Goal: Transaction & Acquisition: Purchase product/service

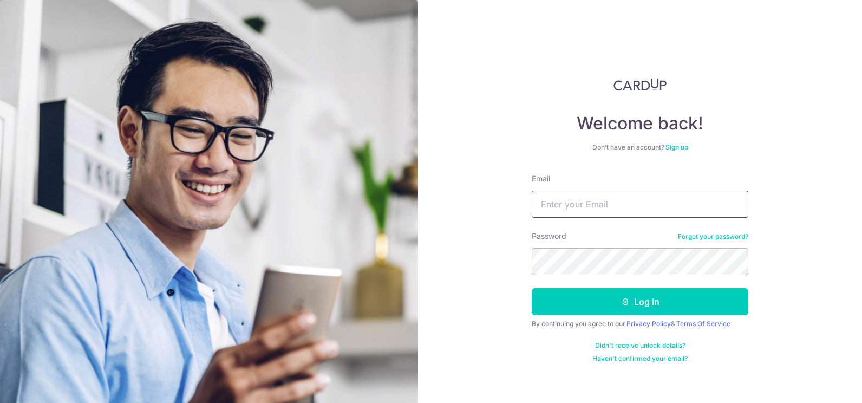
click at [582, 201] on input "Email" at bounding box center [640, 204] width 217 height 27
type input "gimhoe@gmail.com"
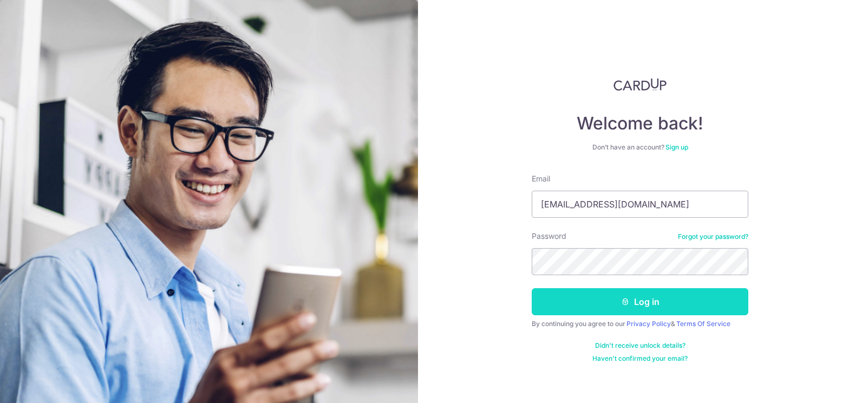
click at [647, 300] on button "Log in" at bounding box center [640, 301] width 217 height 27
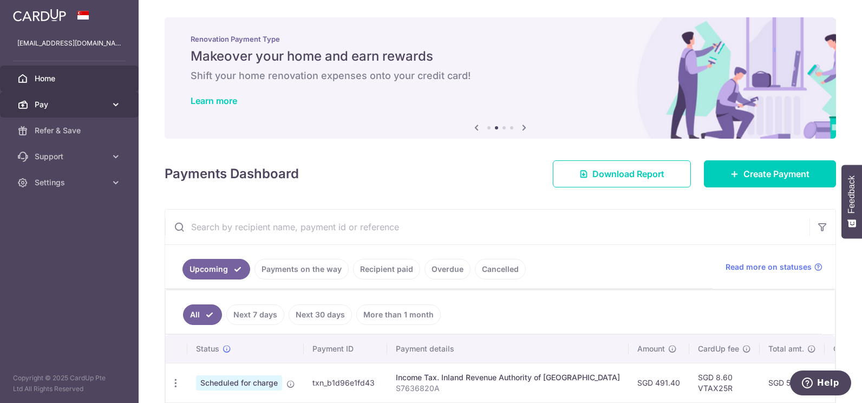
click at [120, 106] on icon at bounding box center [115, 104] width 11 height 11
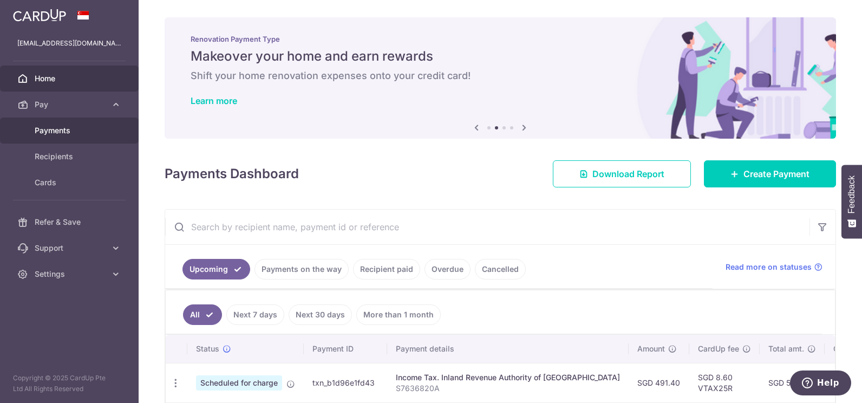
click at [61, 128] on span "Payments" at bounding box center [70, 130] width 71 height 11
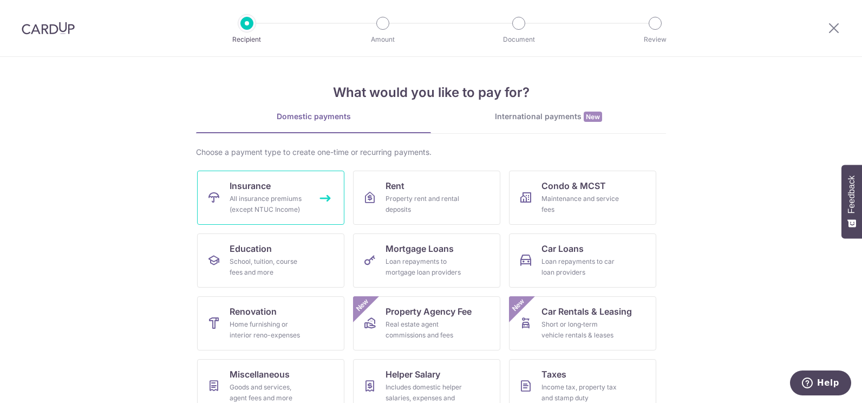
click at [276, 194] on div "All insurance premiums (except NTUC Income)" at bounding box center [269, 204] width 78 height 22
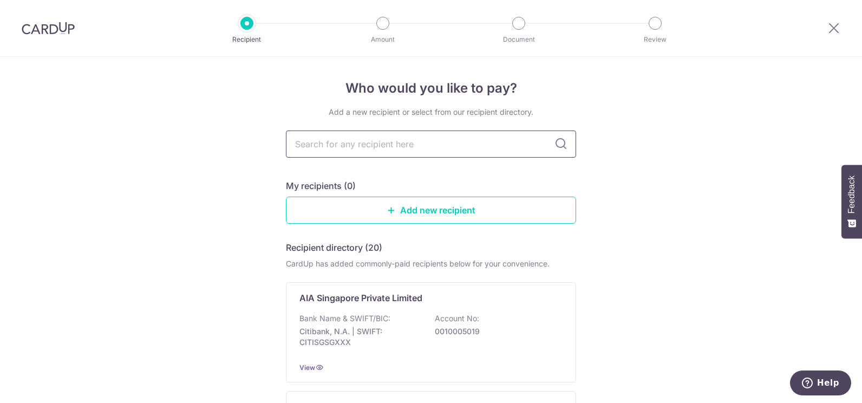
click at [394, 145] on input "text" at bounding box center [431, 144] width 290 height 27
type input "hsbc"
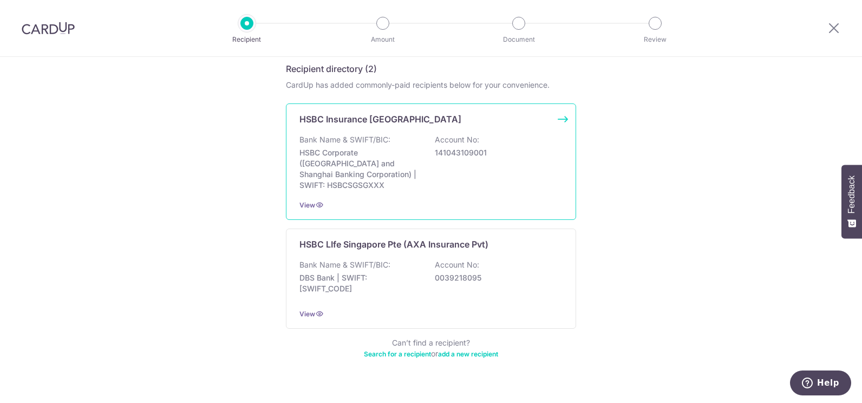
scroll to position [188, 0]
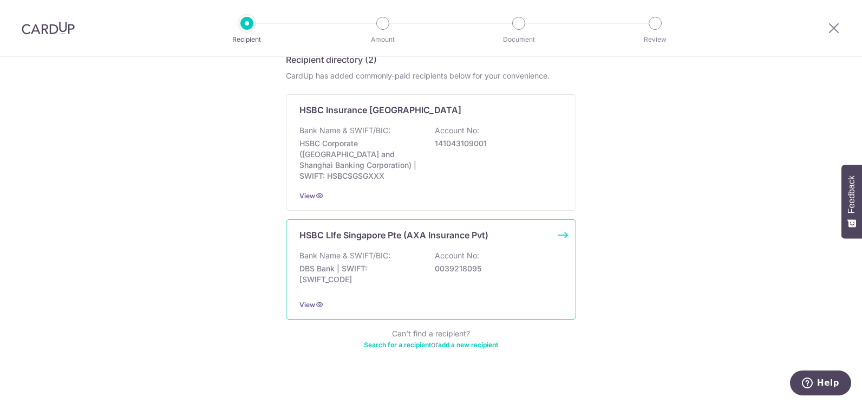
click at [356, 229] on p "HSBC LIfe Singapore Pte (AXA Insurance Pvt)" at bounding box center [394, 235] width 189 height 13
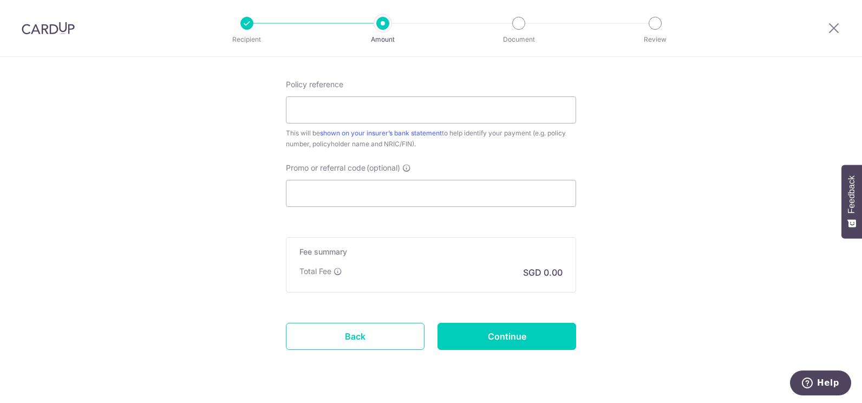
scroll to position [580, 0]
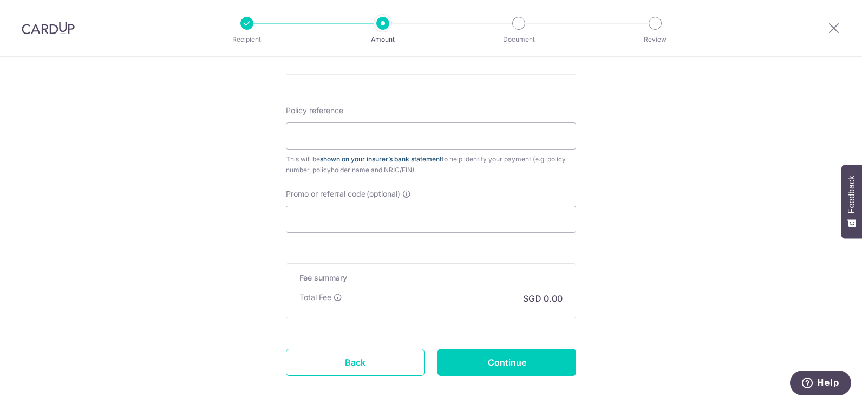
click at [431, 157] on link "shown on your insurer’s bank statement" at bounding box center [381, 159] width 122 height 8
drag, startPoint x: 306, startPoint y: 171, endPoint x: 416, endPoint y: 170, distance: 110.0
click at [416, 170] on div "This will be shown on your insurer’s bank statement to help identify your payme…" at bounding box center [431, 165] width 290 height 22
drag, startPoint x: 416, startPoint y: 170, endPoint x: 663, endPoint y: 186, distance: 247.5
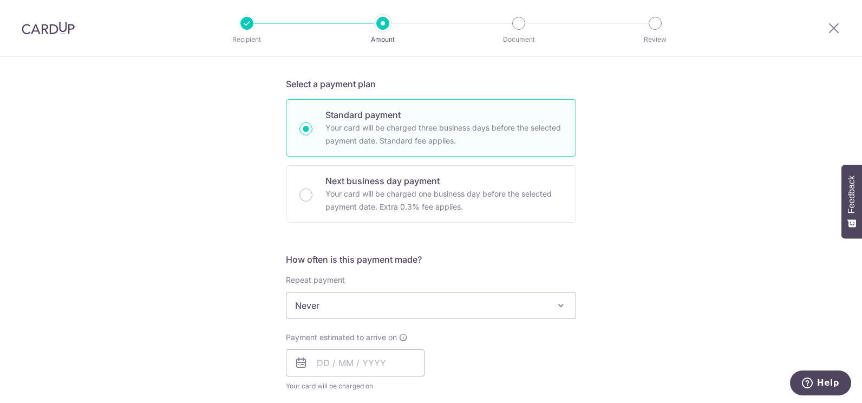
scroll to position [92, 0]
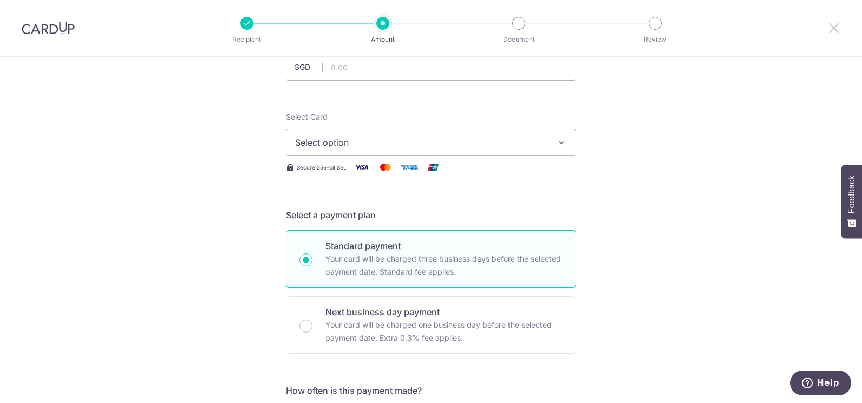
click at [835, 29] on icon at bounding box center [834, 28] width 13 height 14
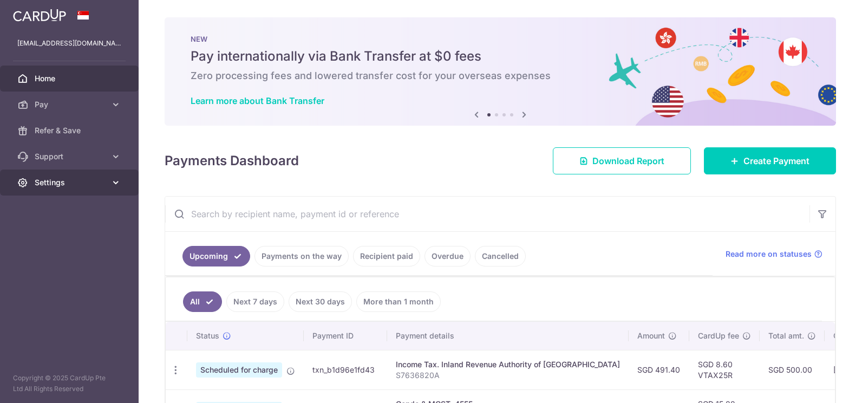
click at [58, 182] on span "Settings" at bounding box center [70, 182] width 71 height 11
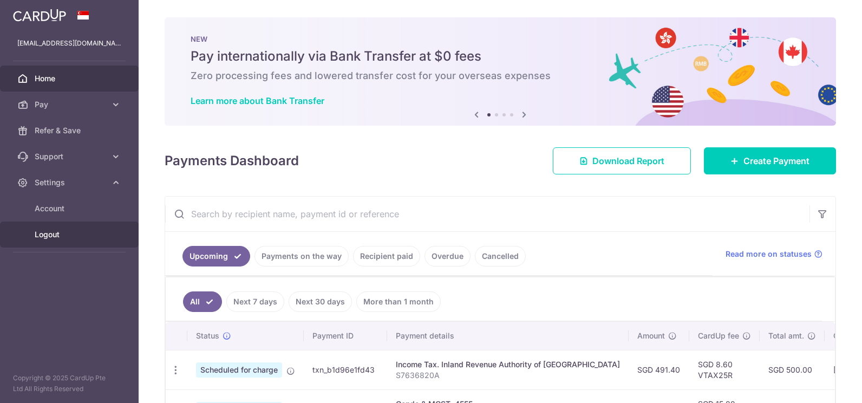
click at [53, 232] on span "Logout" at bounding box center [70, 234] width 71 height 11
